Goal: Task Accomplishment & Management: Manage account settings

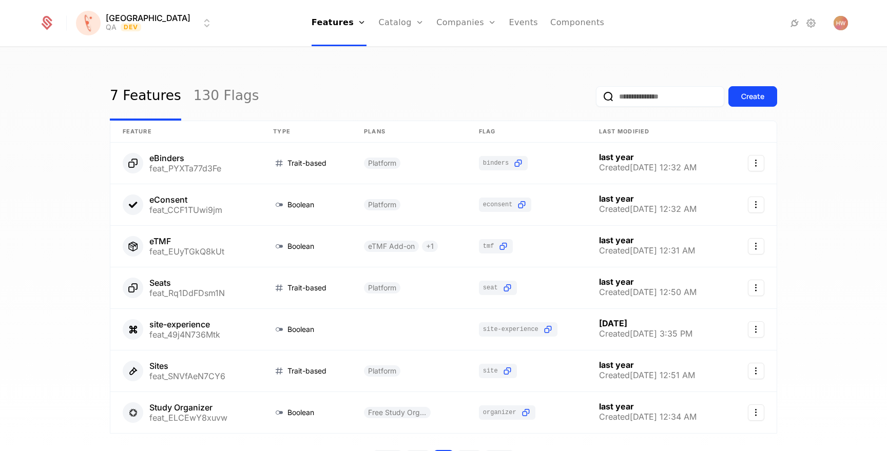
click at [214, 99] on link "130 Flags" at bounding box center [226, 96] width 66 height 48
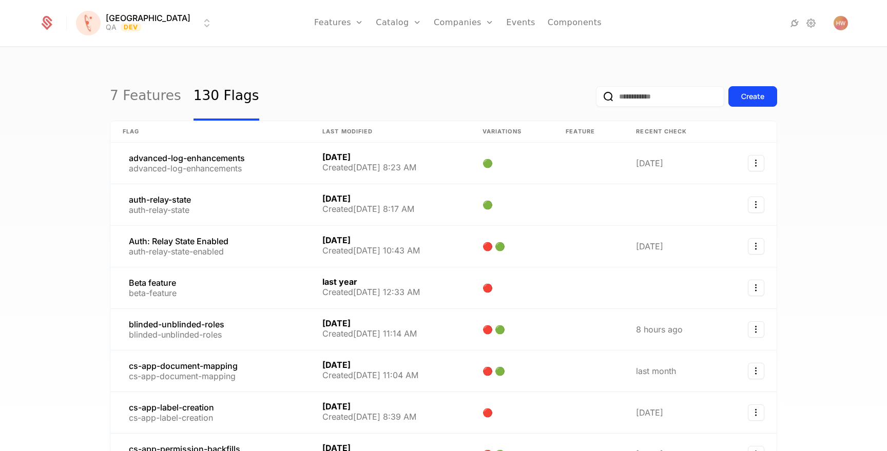
click at [624, 98] on input "email" at bounding box center [660, 96] width 128 height 21
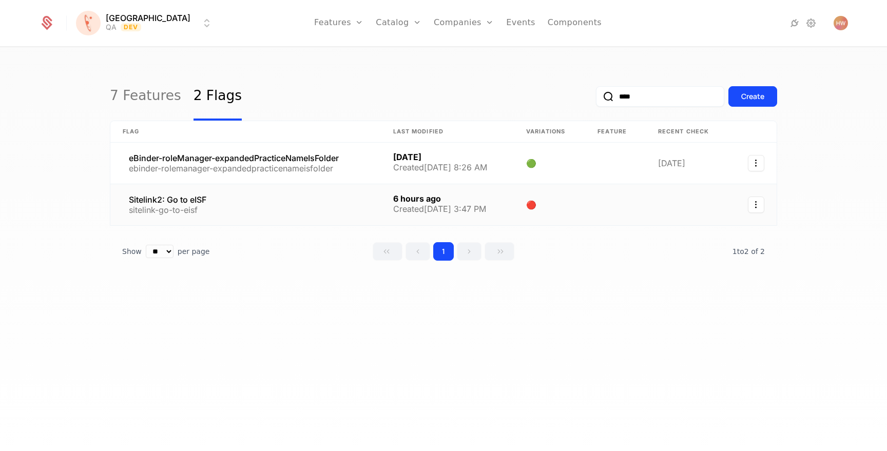
type input "****"
click at [245, 199] on link at bounding box center [245, 204] width 270 height 41
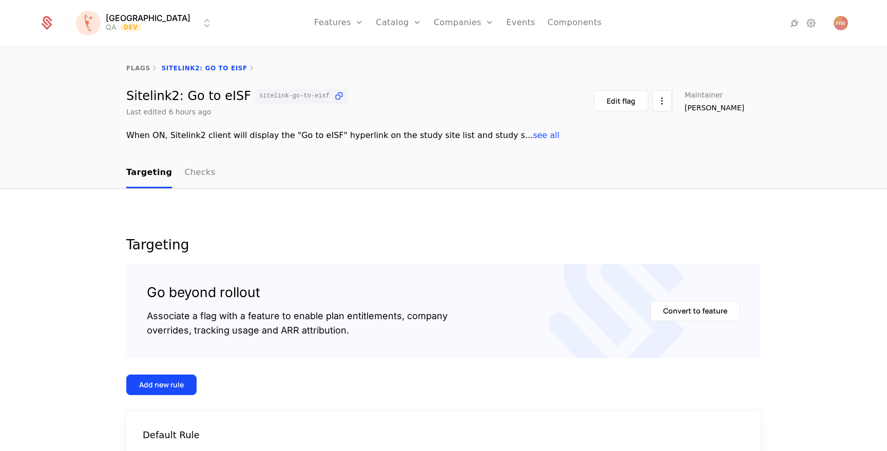
click at [112, 20] on html "[PERSON_NAME] QA Dev Features Features Flags Catalog Plans Add Ons Credits Conf…" at bounding box center [443, 225] width 887 height 451
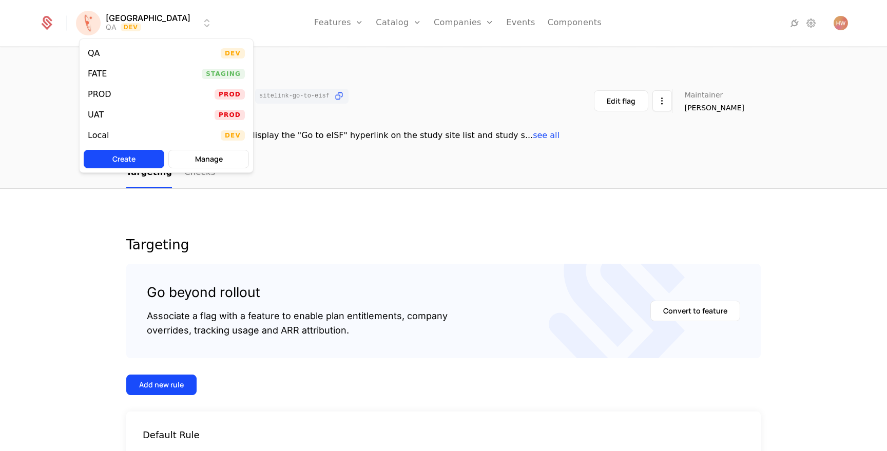
click at [133, 130] on div "Local Dev" at bounding box center [166, 135] width 173 height 21
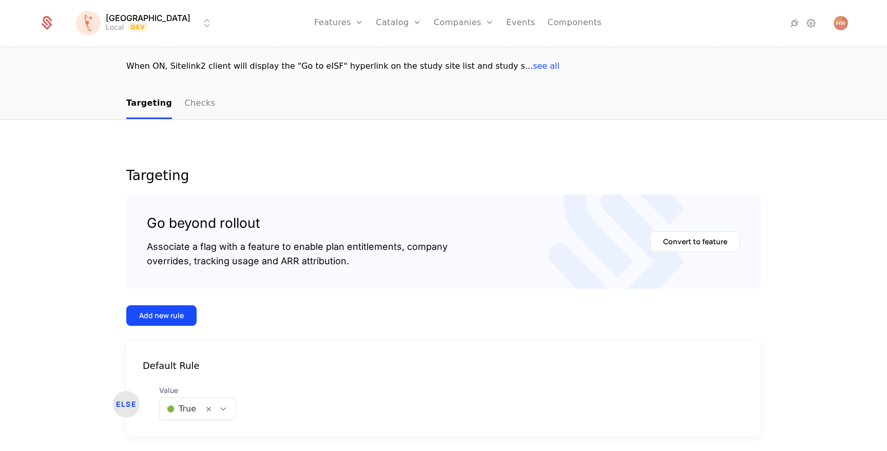
scroll to position [104, 0]
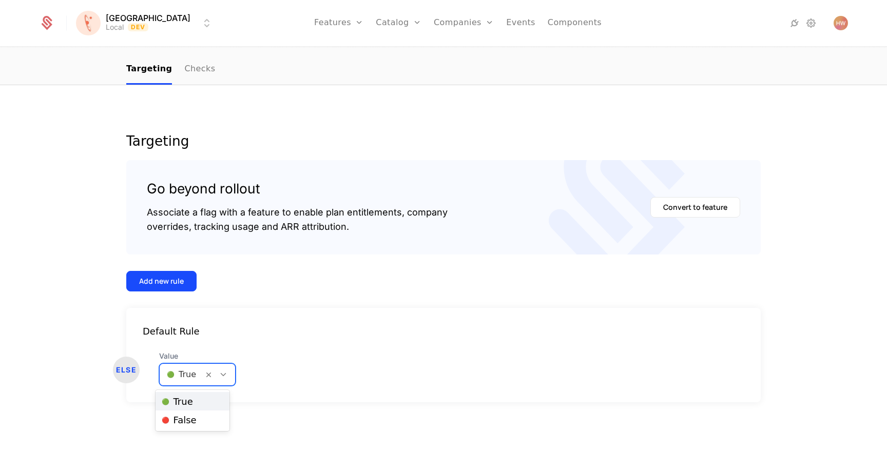
click at [181, 377] on div at bounding box center [181, 374] width 29 height 14
click at [188, 416] on span "🔴 False" at bounding box center [179, 420] width 35 height 9
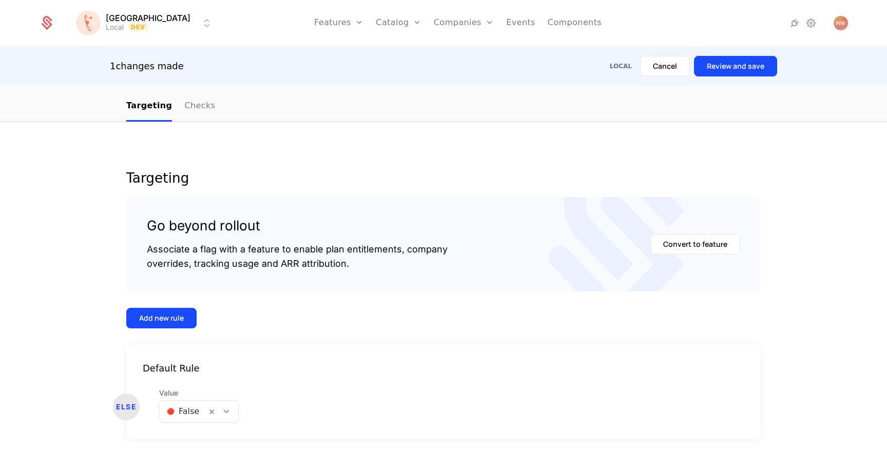
click at [736, 66] on button "Review and save" at bounding box center [735, 66] width 83 height 21
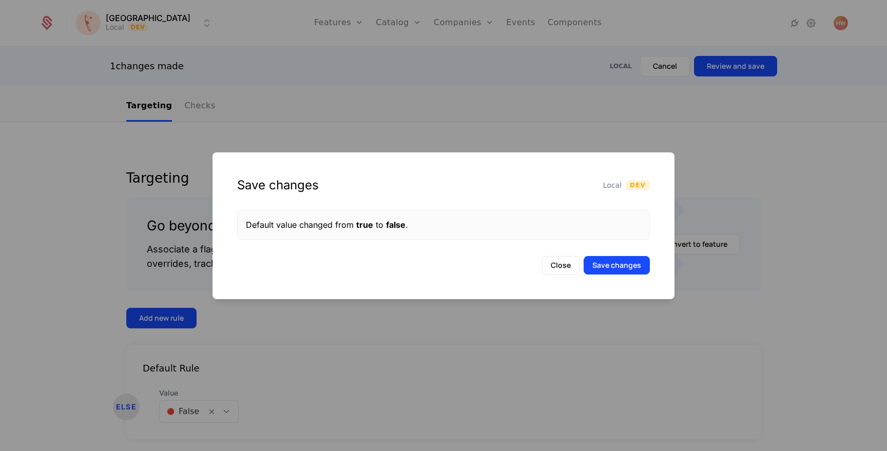
click at [608, 262] on button "Save changes" at bounding box center [617, 265] width 66 height 18
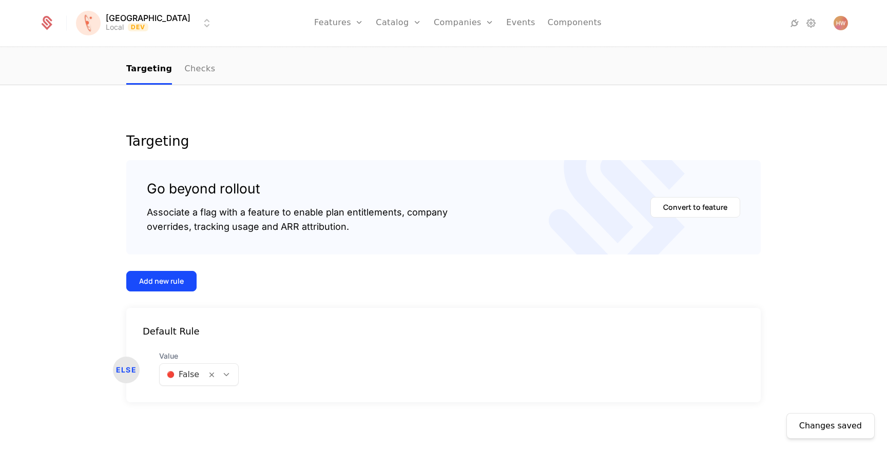
click at [177, 379] on div at bounding box center [183, 374] width 32 height 14
click at [187, 403] on span "🟢 True" at bounding box center [177, 401] width 31 height 9
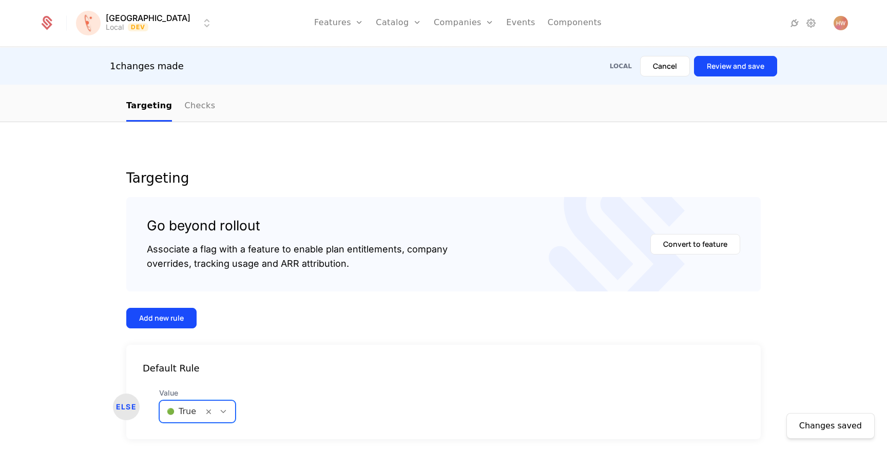
click at [743, 65] on button "Review and save" at bounding box center [735, 66] width 83 height 21
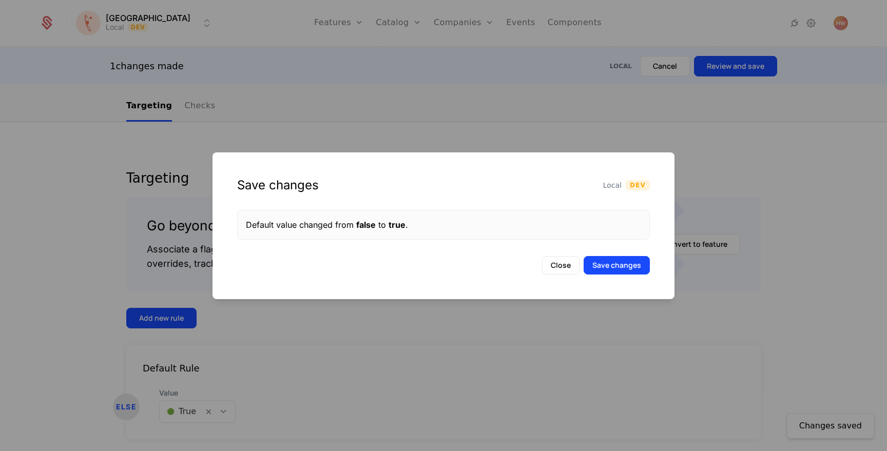
click at [612, 265] on button "Save changes" at bounding box center [617, 265] width 66 height 18
